Goal: Transaction & Acquisition: Purchase product/service

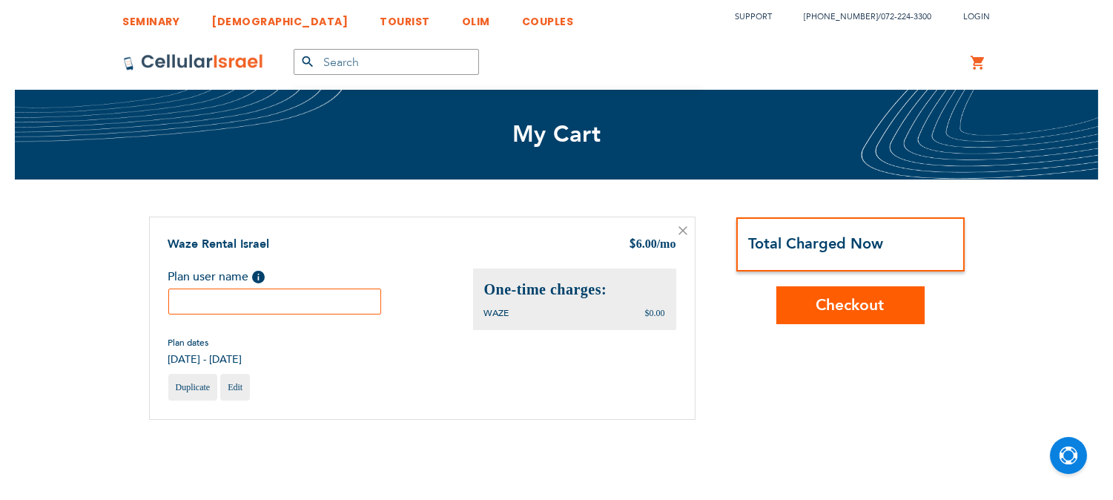
click at [277, 305] on input "text" at bounding box center [275, 302] width 214 height 26
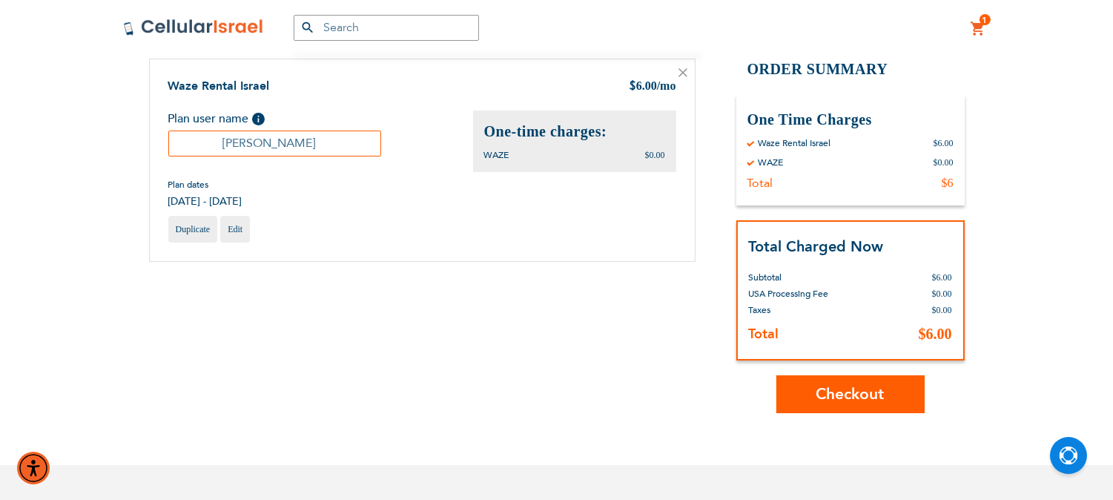
scroll to position [165, 0]
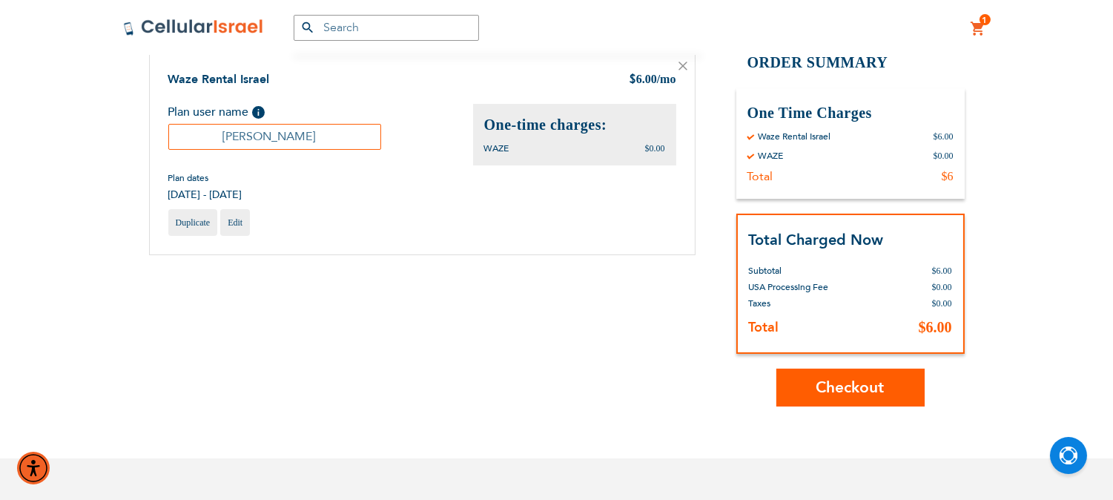
type input "[PERSON_NAME]"
click at [887, 397] on button "Checkout" at bounding box center [851, 388] width 148 height 38
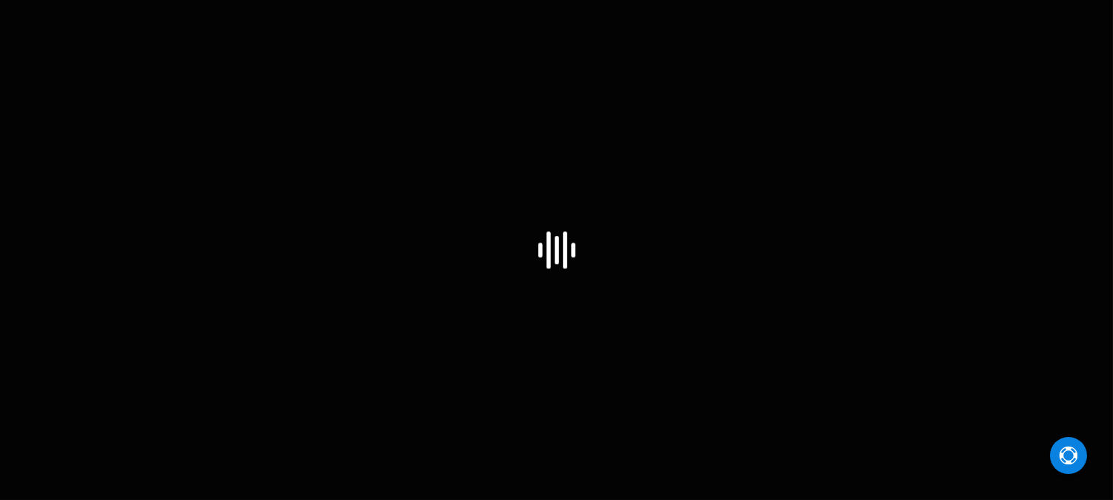
select select "IL"
select select "US"
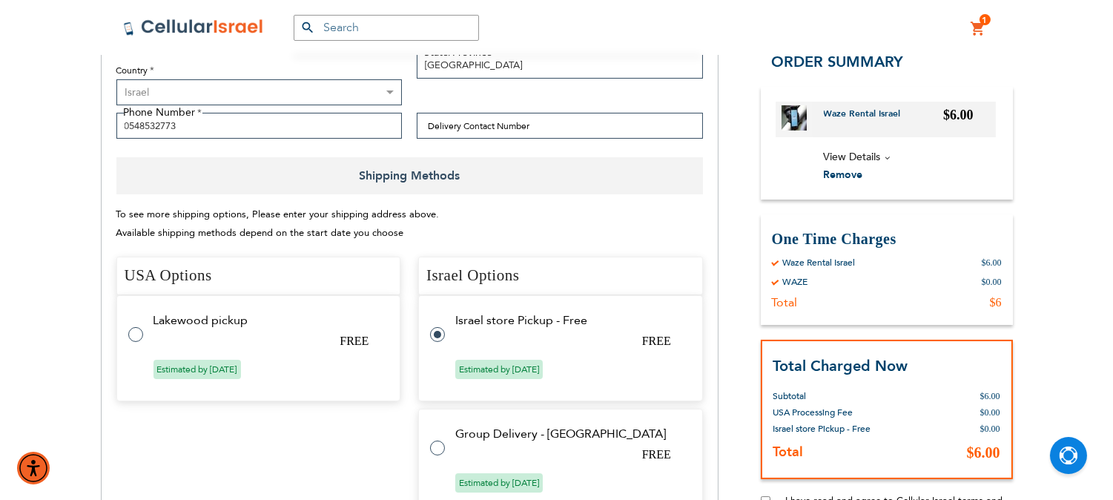
scroll to position [247, 0]
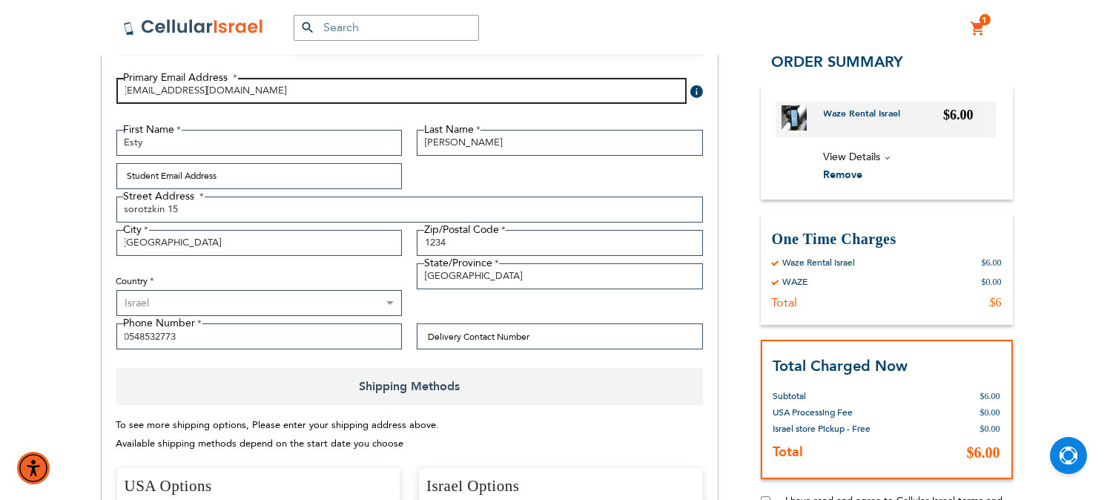
drag, startPoint x: 306, startPoint y: 89, endPoint x: 86, endPoint y: 70, distance: 221.1
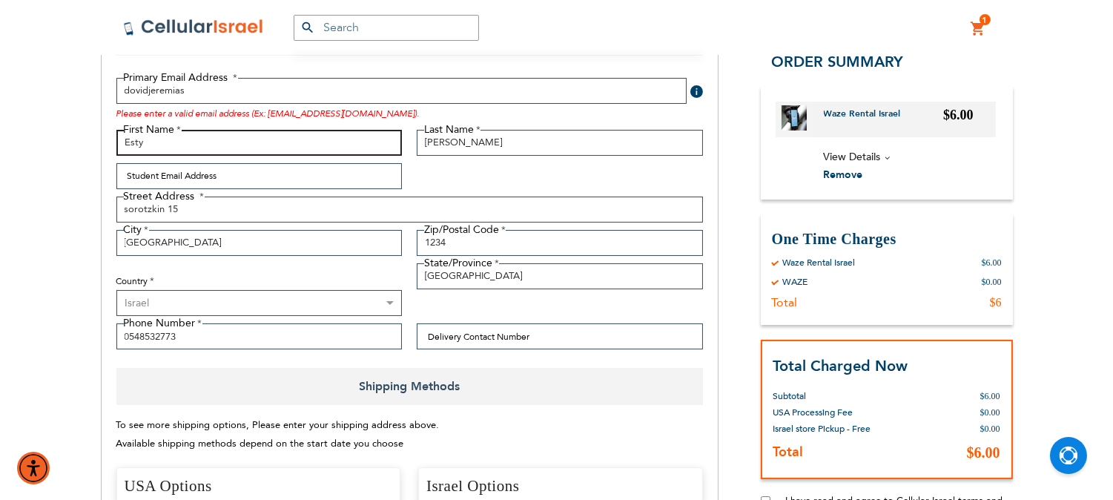
drag, startPoint x: 200, startPoint y: 141, endPoint x: 122, endPoint y: 141, distance: 78.6
click at [122, 141] on input "Esty" at bounding box center [259, 143] width 286 height 26
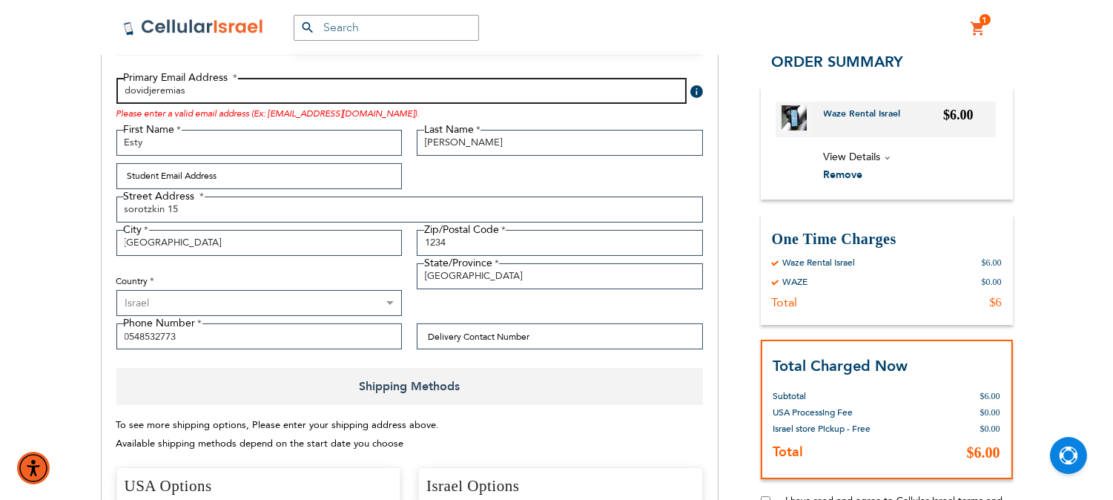
click at [187, 94] on input "dovidjeremias" at bounding box center [401, 91] width 570 height 26
type input "dovidjeremias@gmail.com"
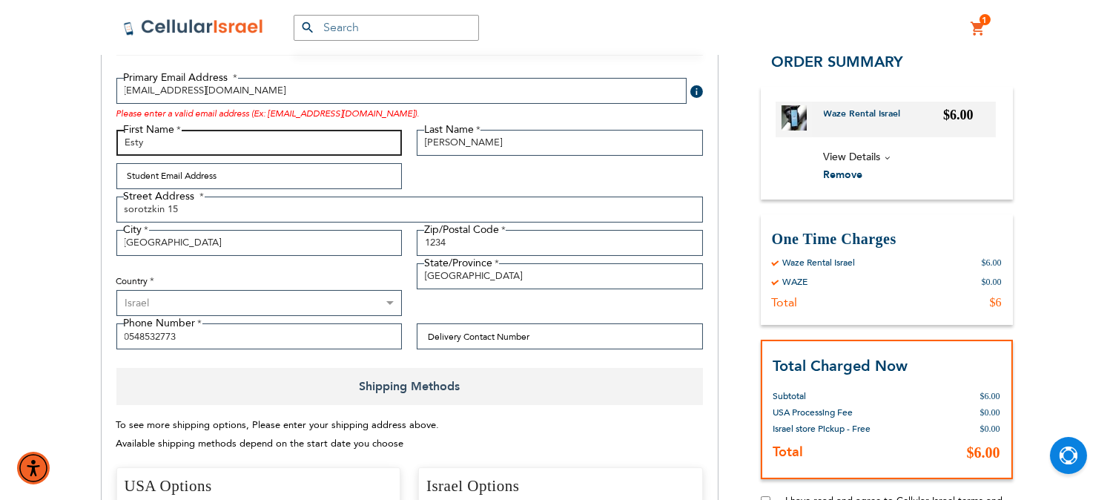
click at [163, 151] on input "Esty" at bounding box center [259, 143] width 286 height 26
drag, startPoint x: 165, startPoint y: 149, endPoint x: 119, endPoint y: 150, distance: 46.0
click at [119, 150] on input "Esty" at bounding box center [259, 143] width 286 height 26
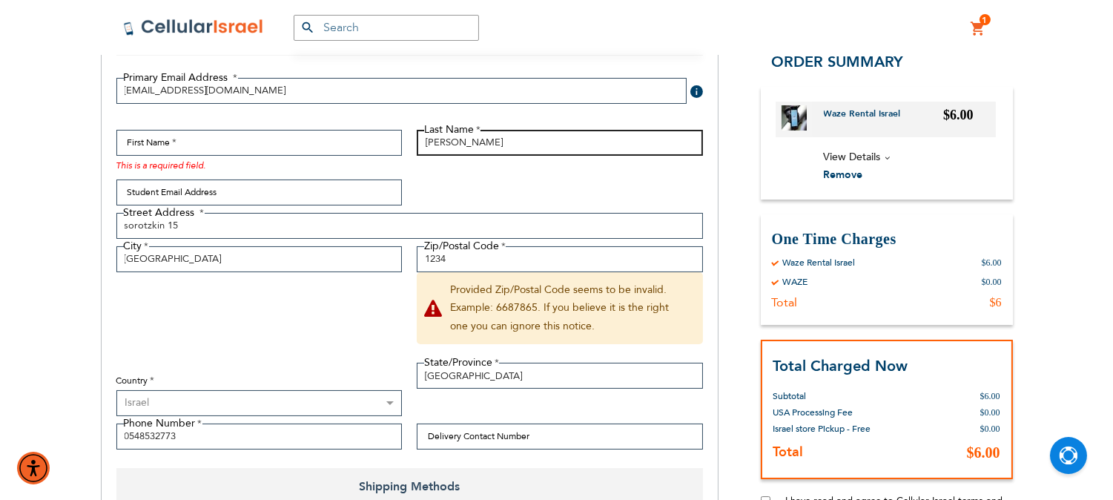
drag, startPoint x: 513, startPoint y: 141, endPoint x: 404, endPoint y: 142, distance: 108.3
click at [407, 142] on div "First Name This is a required field. Last Name Gluck Student Email Address Stre…" at bounding box center [410, 293] width 602 height 327
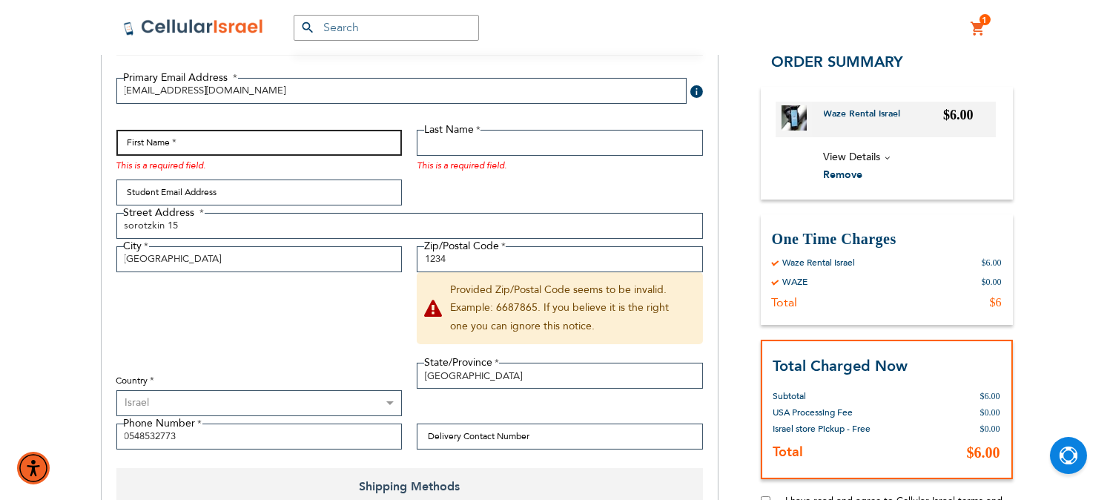
click at [306, 150] on input "First Name" at bounding box center [259, 143] width 286 height 26
type input "[PERSON_NAME]"
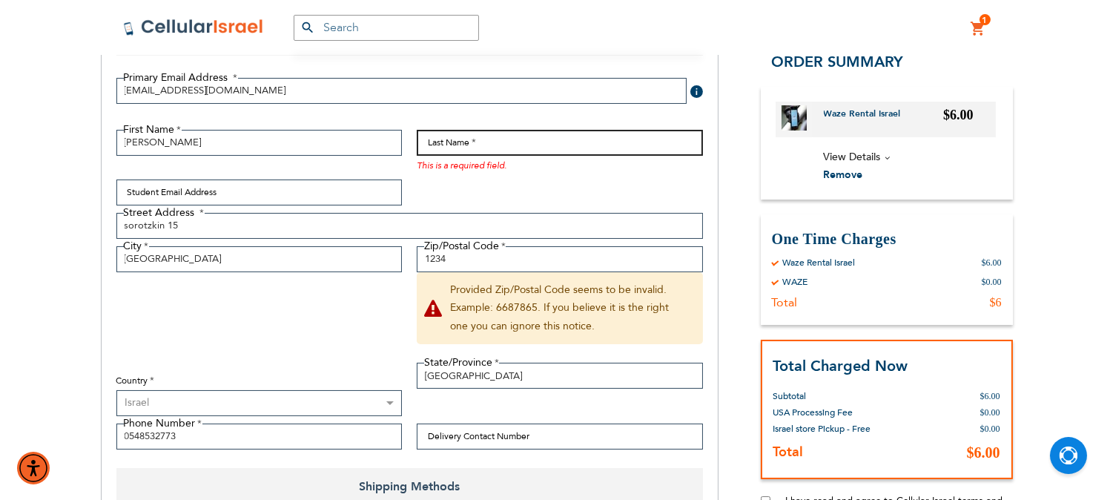
click at [462, 151] on input "Last Name" at bounding box center [560, 143] width 286 height 26
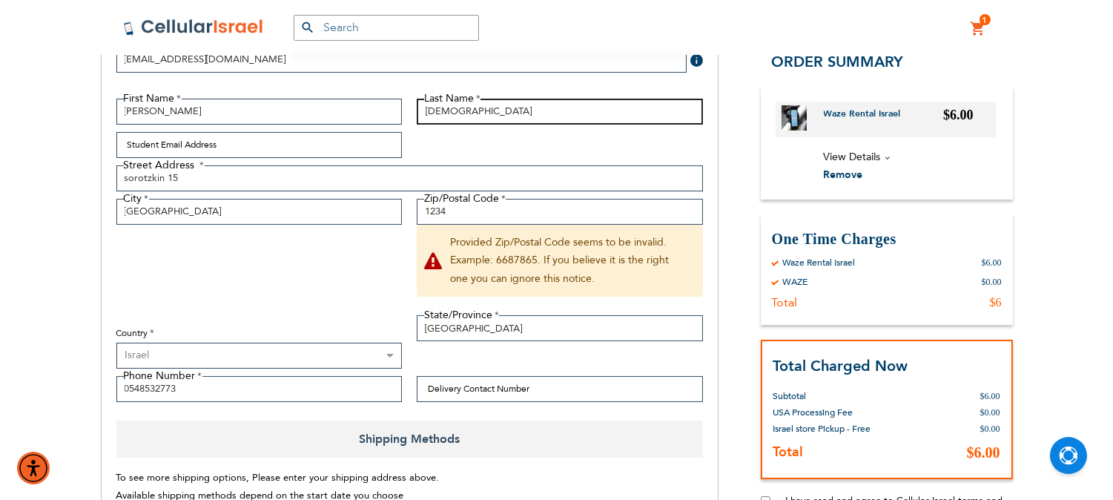
scroll to position [329, 0]
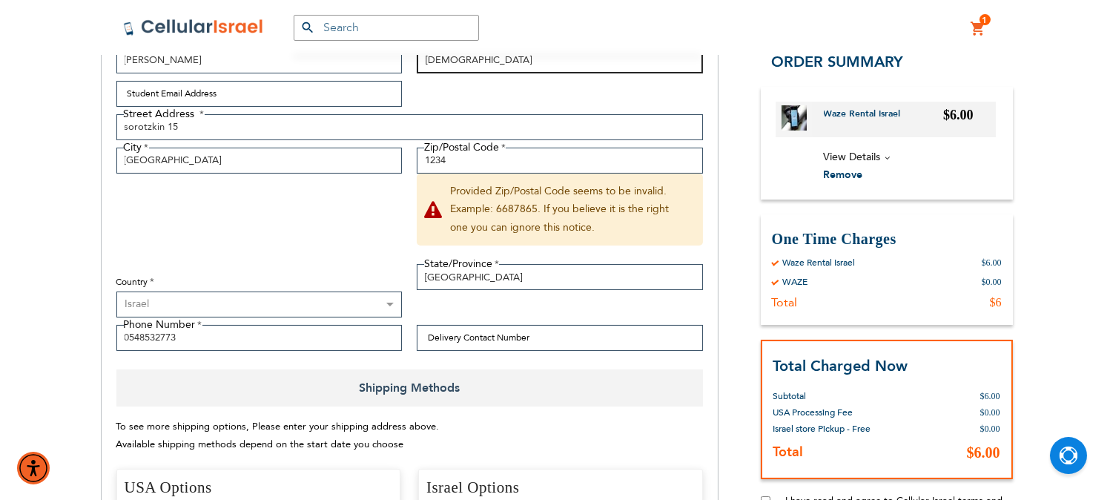
type input "Jeremias"
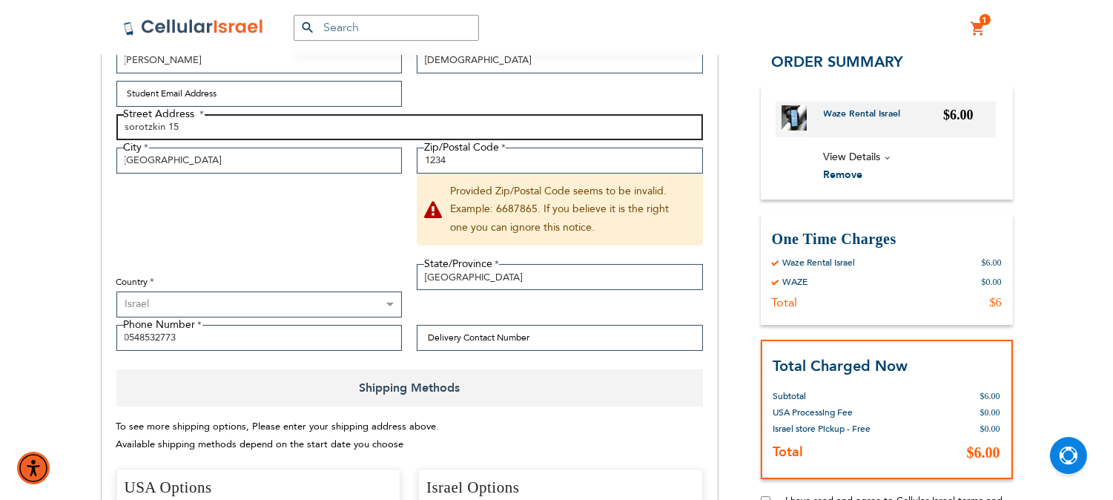
drag, startPoint x: 233, startPoint y: 128, endPoint x: 89, endPoint y: 111, distance: 144.8
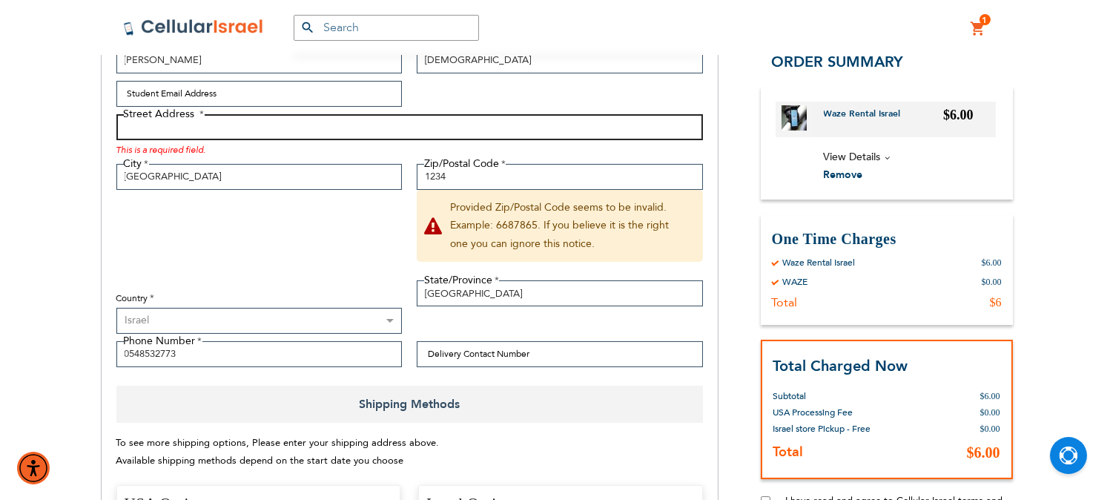
click at [231, 119] on input "Street Address: Line 1" at bounding box center [409, 127] width 587 height 26
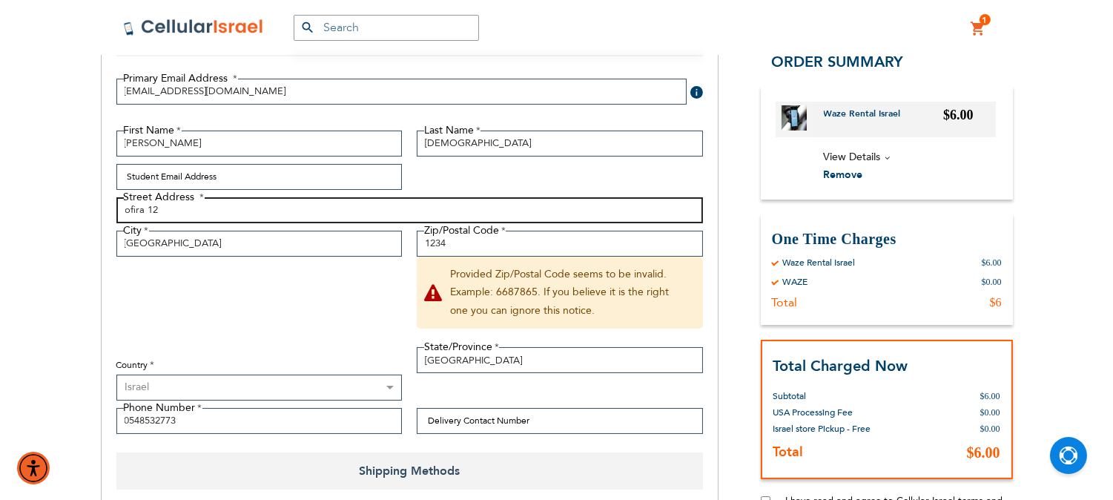
scroll to position [247, 0]
click at [130, 210] on input "ofira 12" at bounding box center [409, 210] width 587 height 26
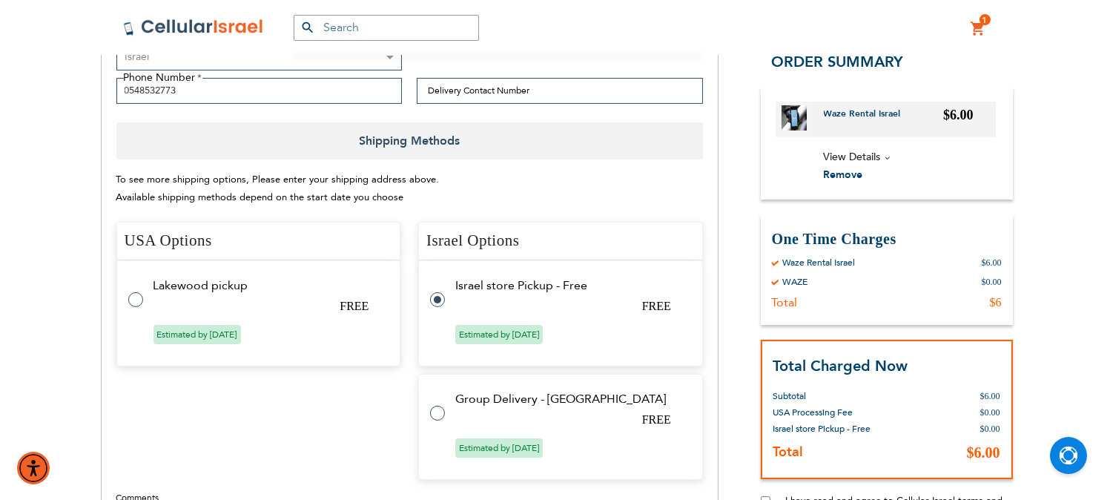
scroll to position [412, 0]
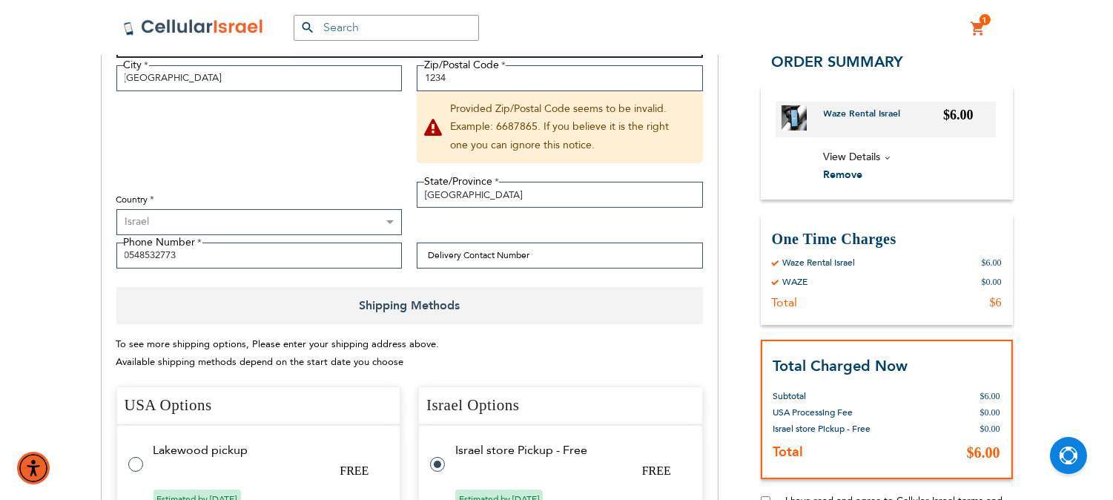
type input "Ofira 12"
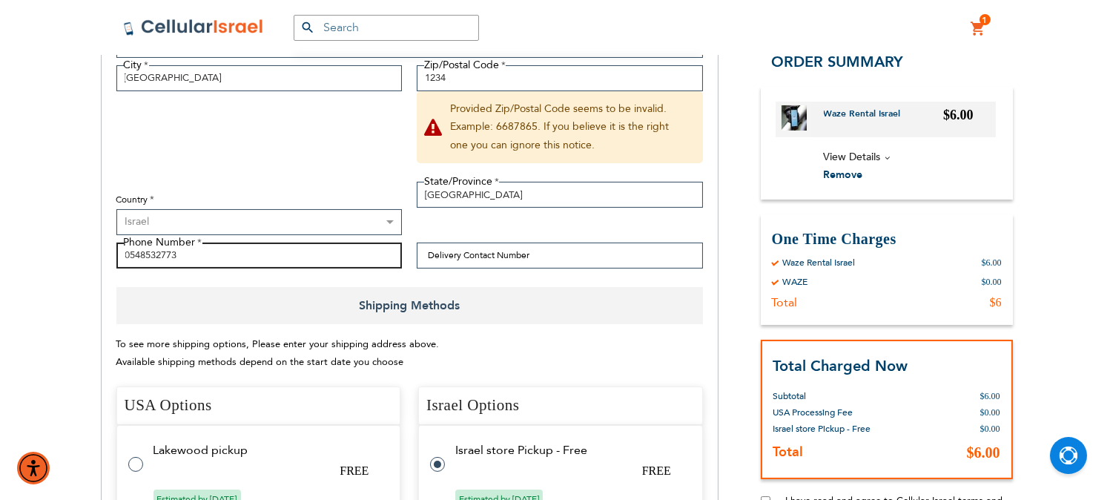
drag, startPoint x: 280, startPoint y: 255, endPoint x: 50, endPoint y: 249, distance: 229.3
click at [151, 251] on input "0553299212" at bounding box center [259, 256] width 286 height 26
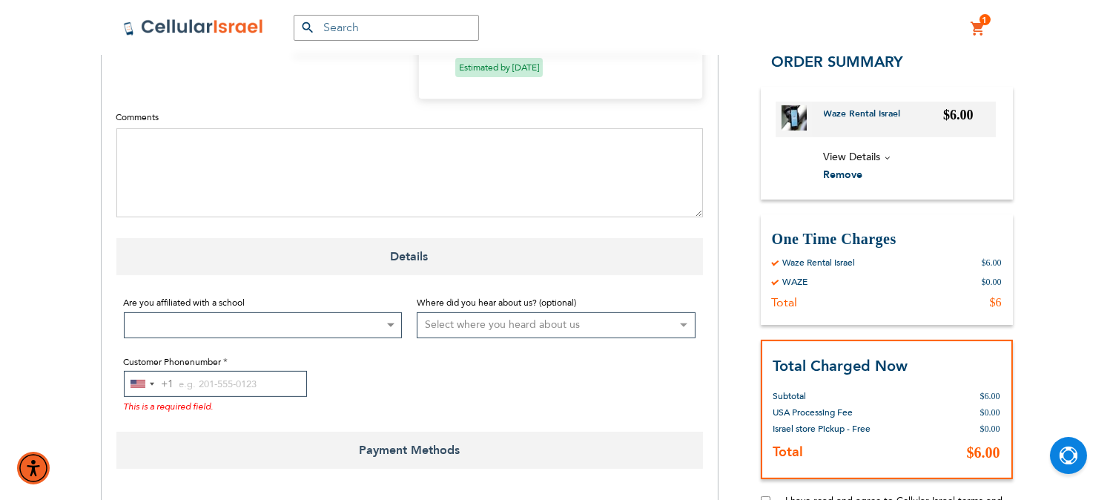
scroll to position [1071, 0]
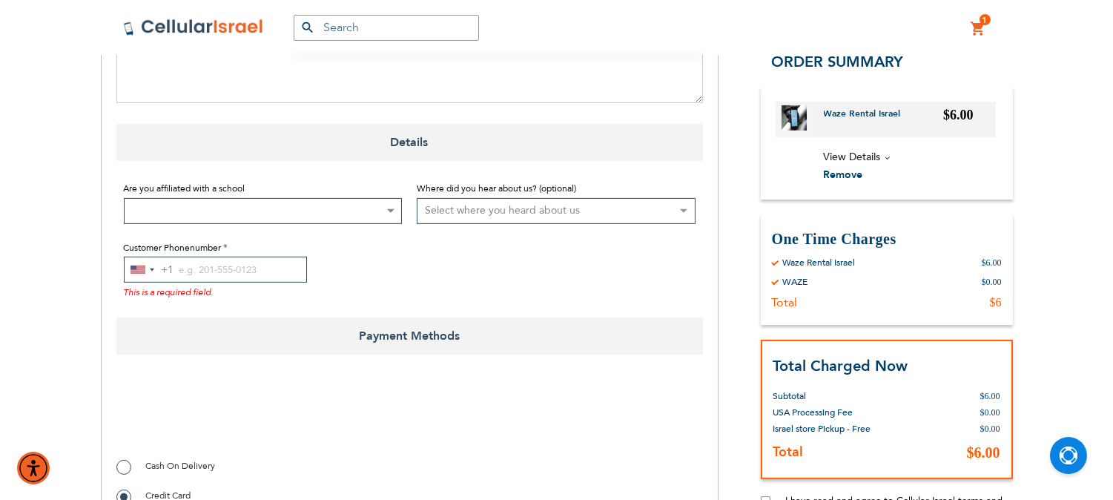
type input "0553299212"
click at [212, 269] on input "Customer Phonenumber" at bounding box center [215, 270] width 183 height 26
paste input "0553299212"
type input "0553299212"
click at [145, 273] on div "United States +1" at bounding box center [142, 269] width 34 height 24
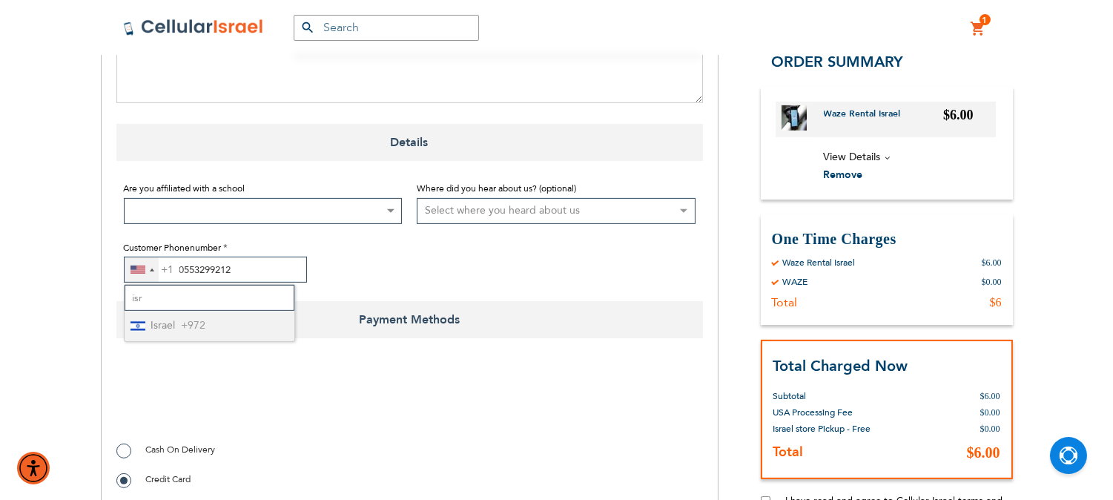
type input "isr"
click at [180, 318] on li "Israel +972" at bounding box center [210, 326] width 170 height 30
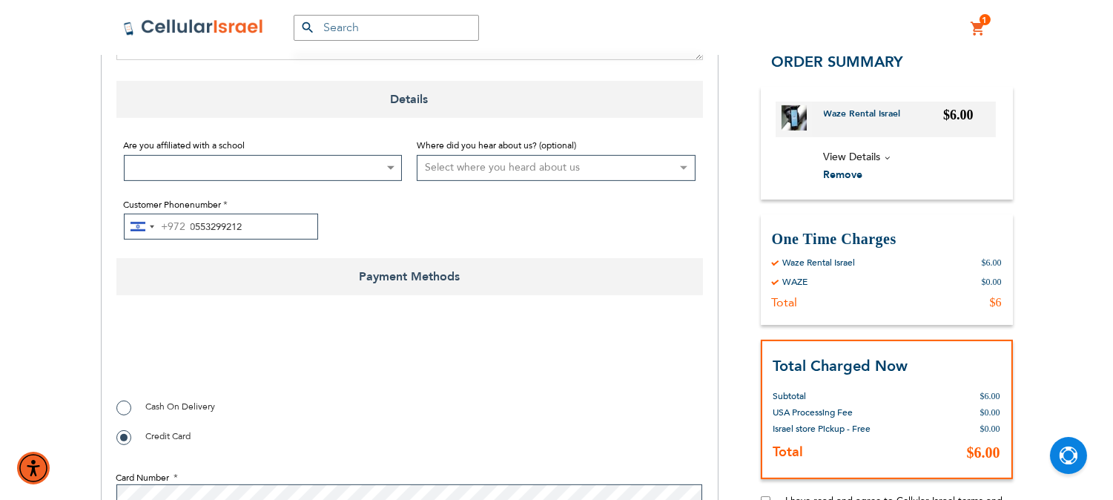
scroll to position [1236, 0]
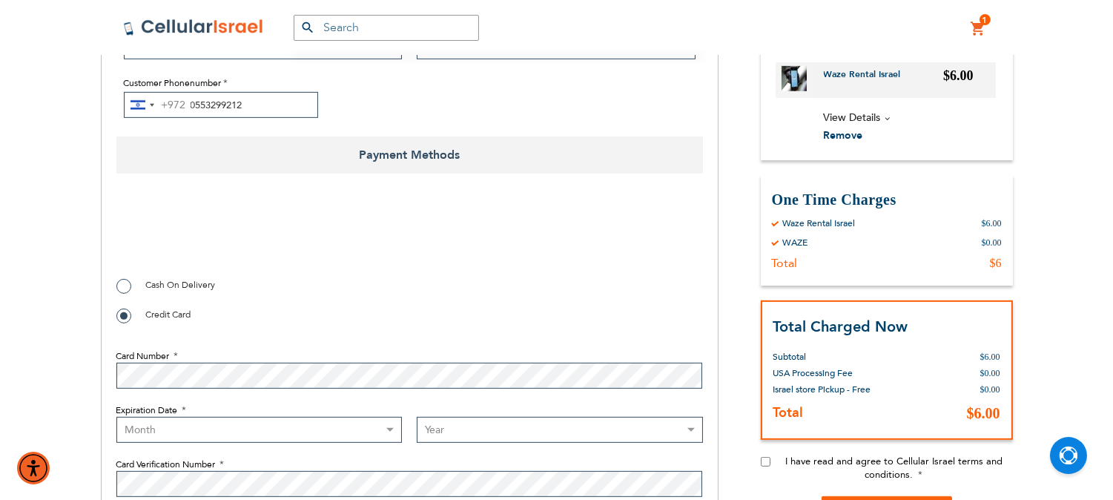
checkbox input "true"
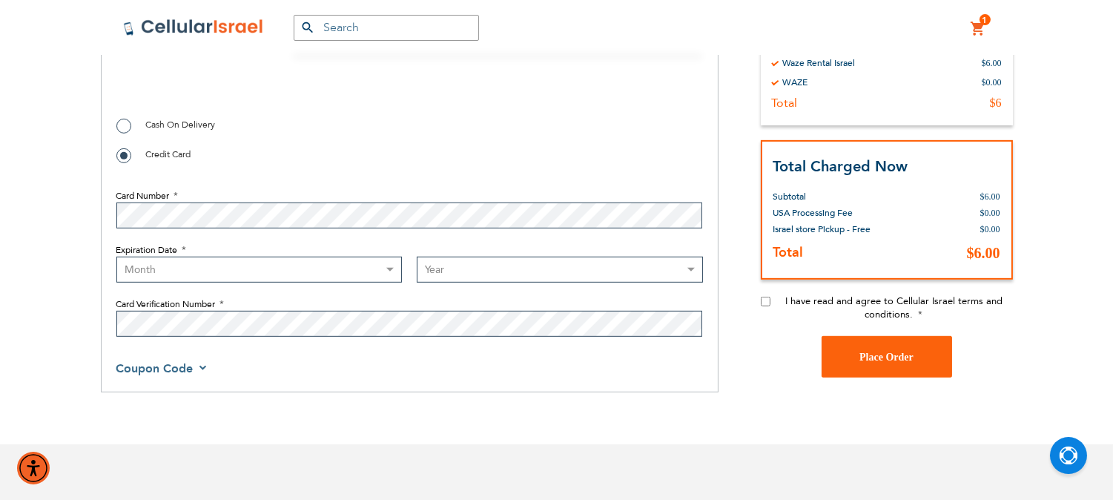
scroll to position [1401, 0]
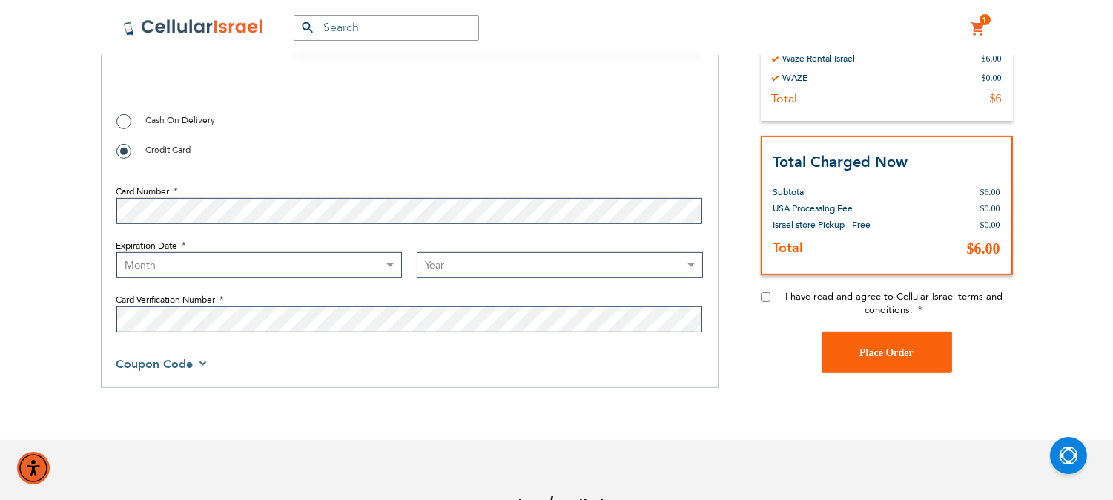
click at [772, 300] on div "I have read and agree to Cellular Israel terms and conditions." at bounding box center [887, 311] width 252 height 42
click at [766, 300] on input "I have read and agree to Cellular Israel terms and conditions." at bounding box center [766, 297] width 10 height 10
checkbox input "true"
checkbox input "false"
click at [211, 269] on select "Month 01 - January 02 - February 03 - March 04 - April 05 - May 06 - June 07 - …" at bounding box center [259, 265] width 286 height 26
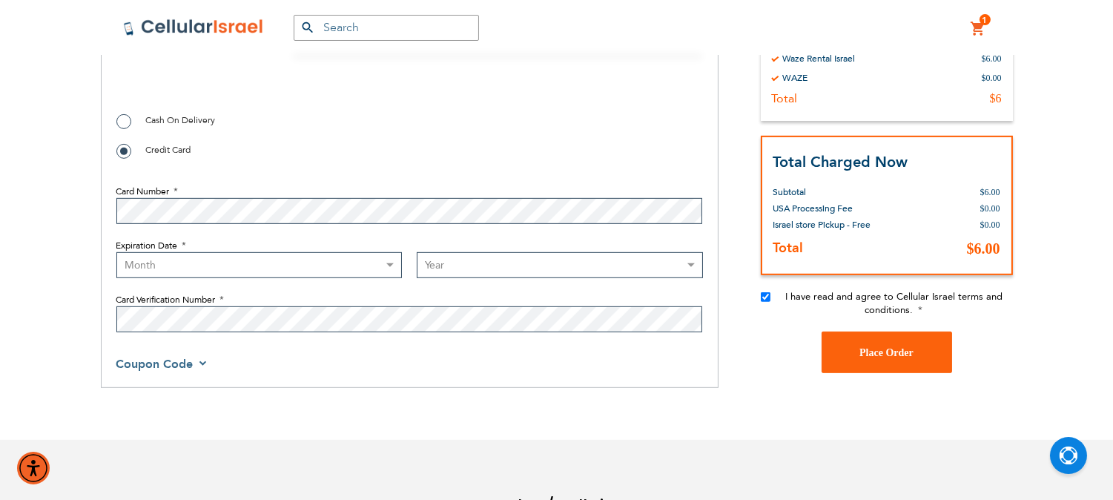
select select "6"
click at [116, 254] on select "Month 01 - January 02 - February 03 - March 04 - April 05 - May 06 - June 07 - …" at bounding box center [259, 265] width 286 height 26
click at [555, 271] on select "Year 2025 2026 2027 2028 2029 2030 2031 2032 2033 2034 2035 2036 2037 2038 2039…" at bounding box center [560, 265] width 286 height 26
select select "2030"
click at [417, 254] on select "Year 2025 2026 2027 2028 2029 2030 2031 2032 2033 2034 2035 2036 2037 2038 2039…" at bounding box center [560, 265] width 286 height 26
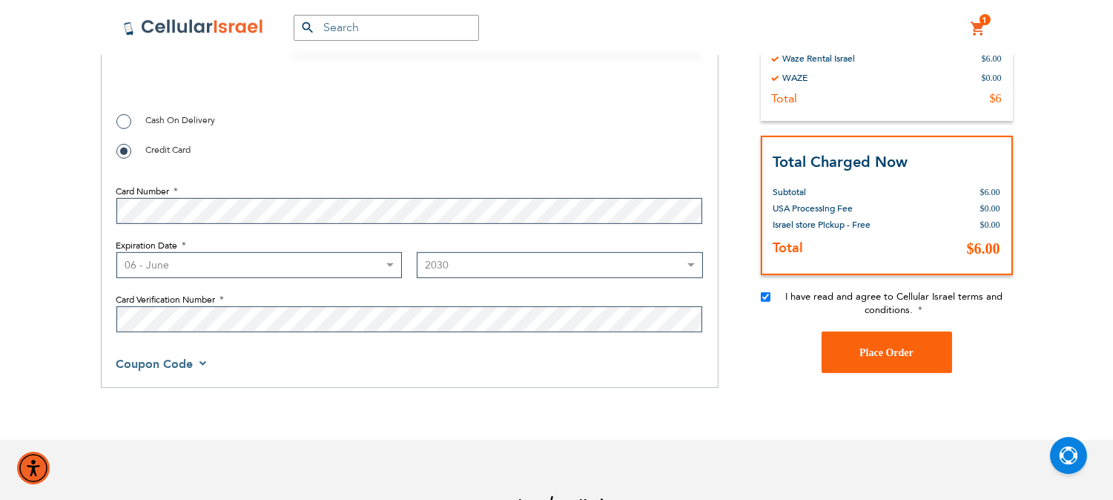
checkbox input "true"
click at [895, 358] on span "Place Order" at bounding box center [887, 352] width 54 height 11
